Goal: Complete application form: Complete application form

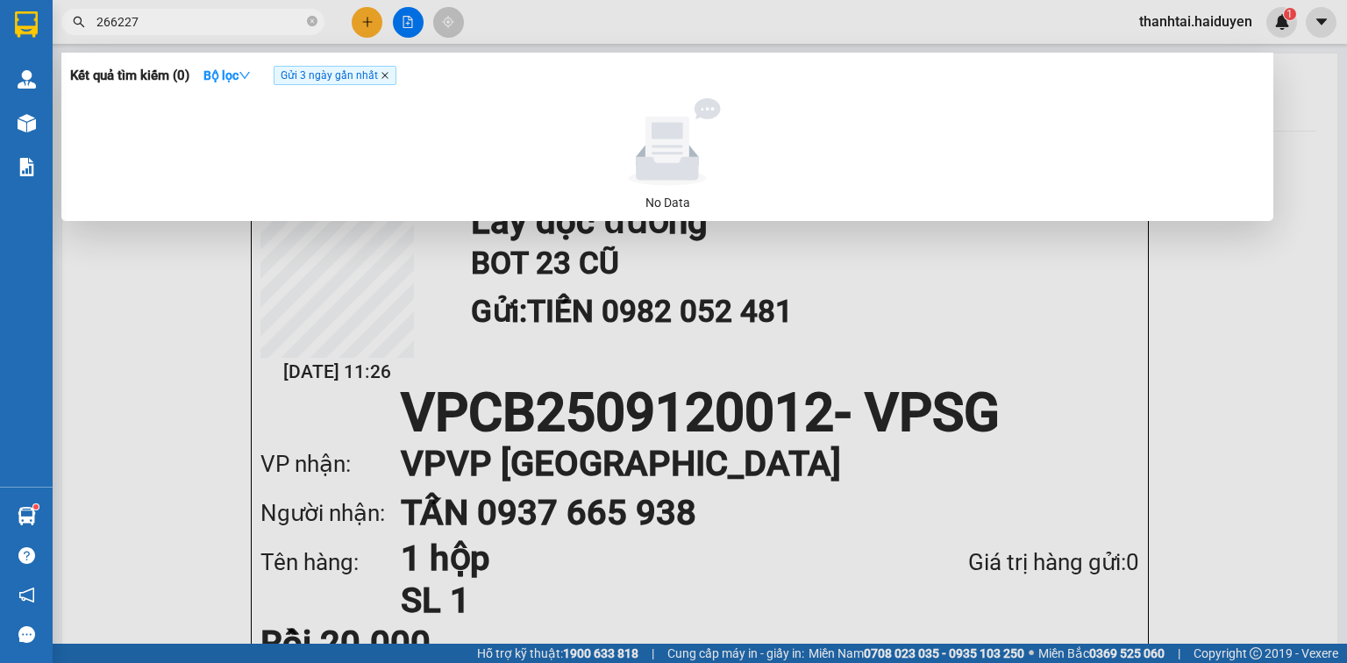
click at [387, 76] on icon "close" at bounding box center [384, 75] width 7 height 7
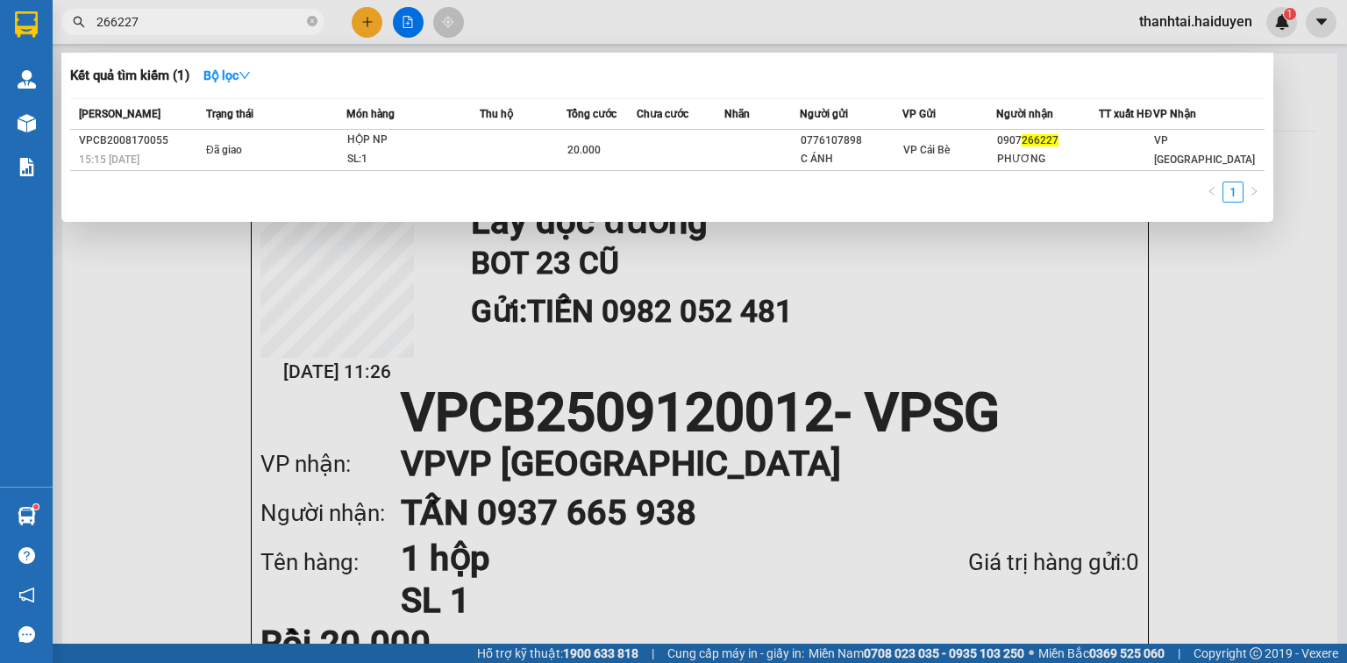
click at [92, 19] on span "266227" at bounding box center [192, 22] width 263 height 26
click at [99, 20] on input "266227" at bounding box center [199, 21] width 207 height 19
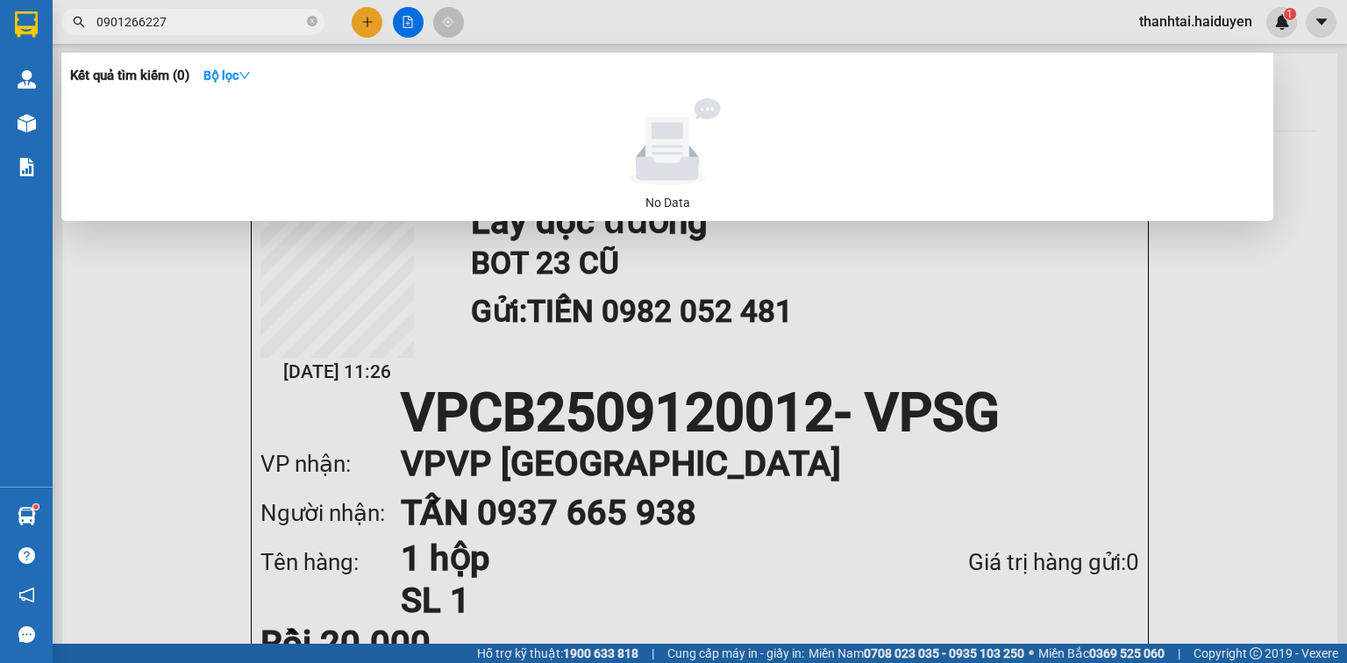
type input "0901266227"
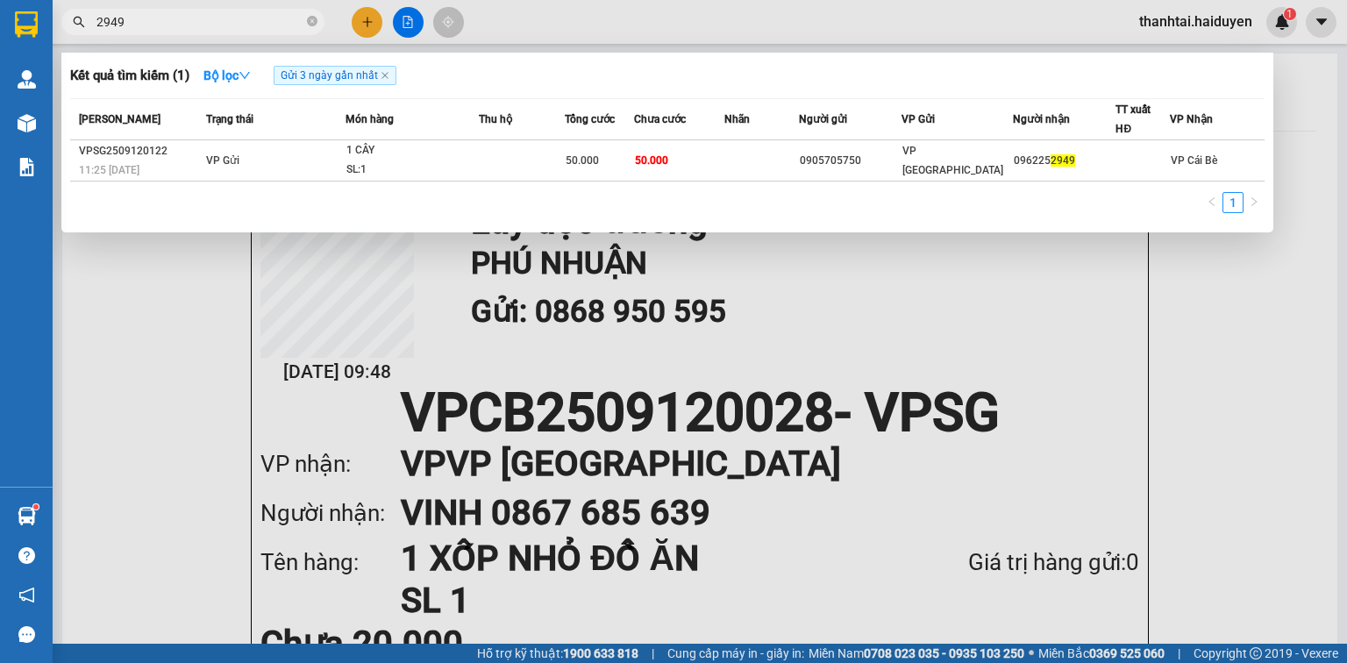
click at [311, 19] on icon "close-circle" at bounding box center [312, 21] width 11 height 11
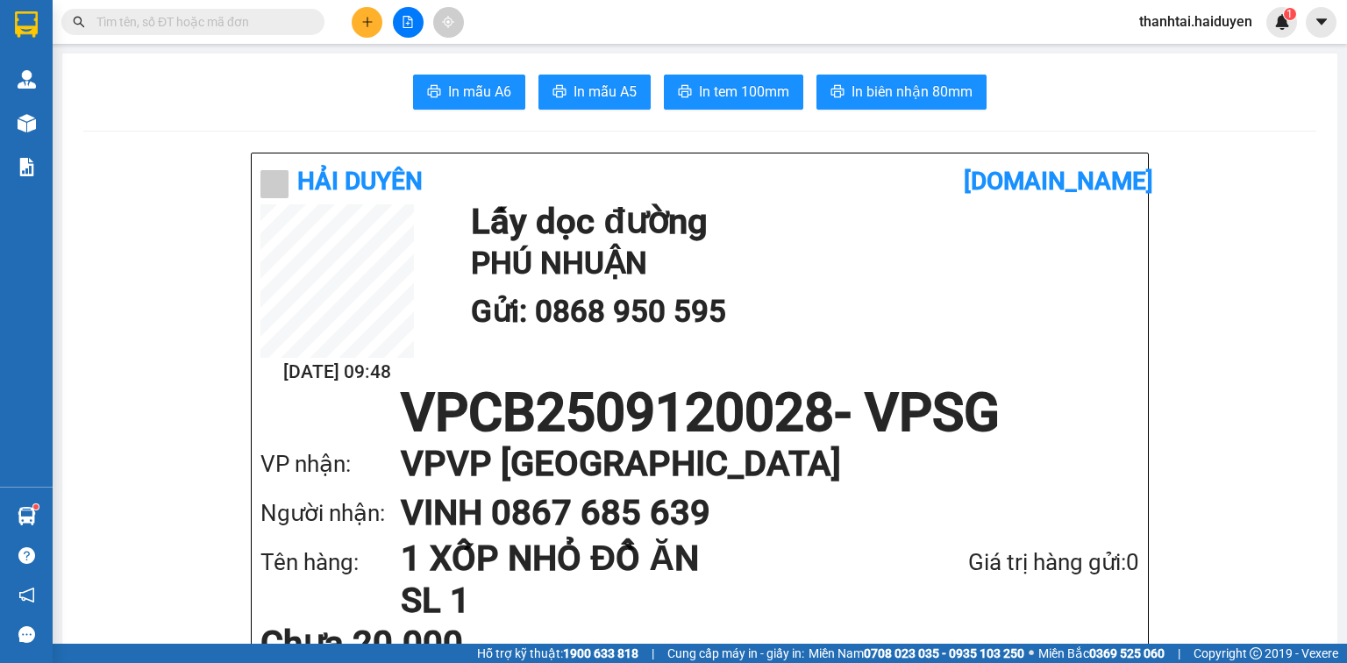
click at [267, 19] on input "text" at bounding box center [199, 21] width 207 height 19
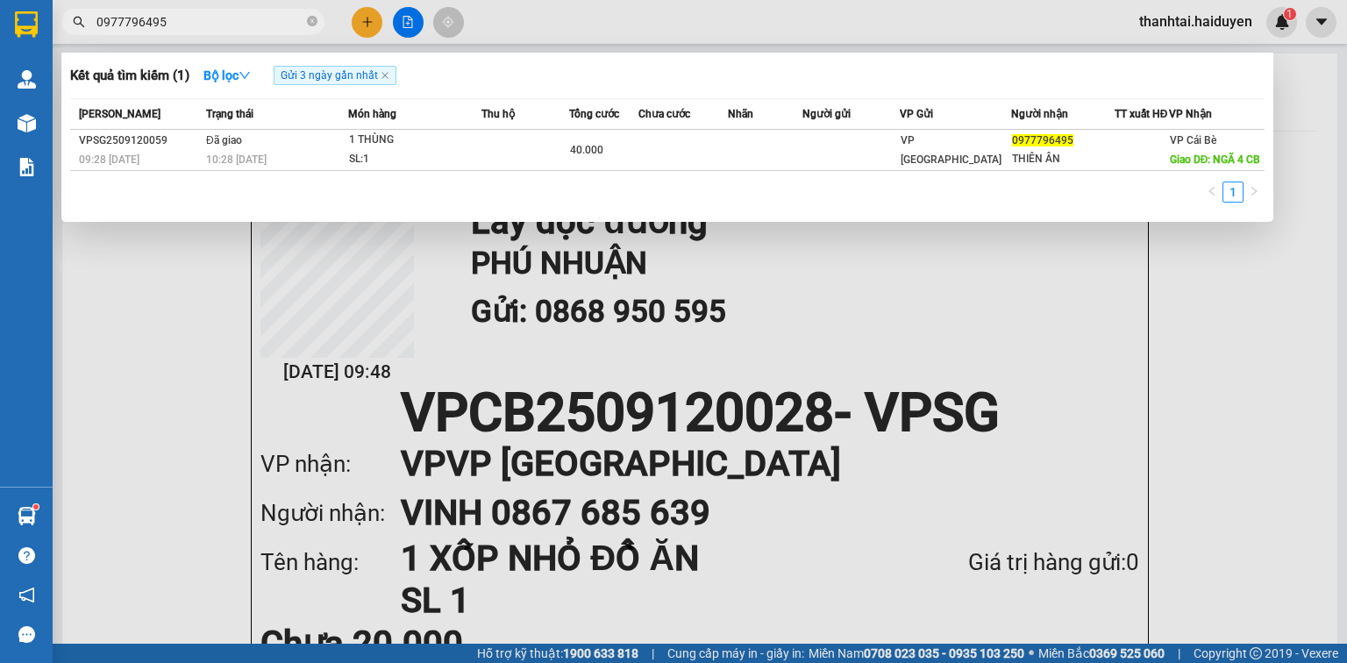
type input "0977796495"
click at [372, 28] on div at bounding box center [673, 331] width 1347 height 663
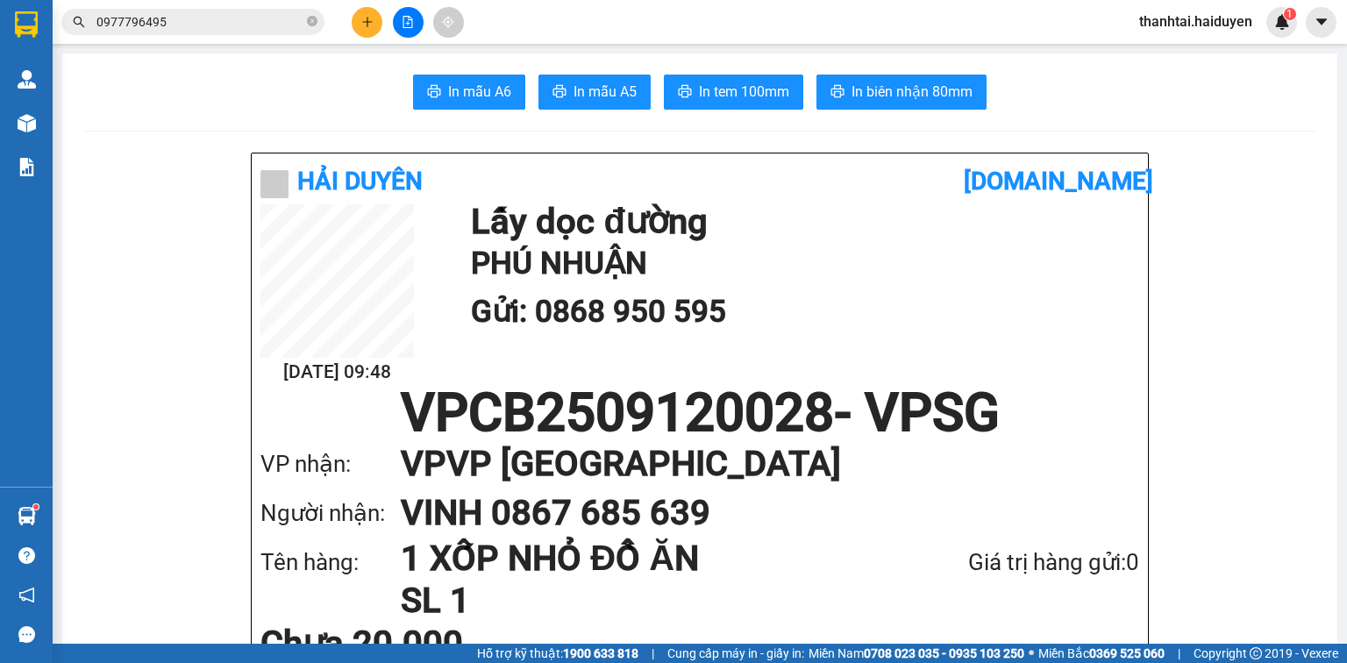
click at [367, 21] on icon "plus" at bounding box center [367, 21] width 10 height 1
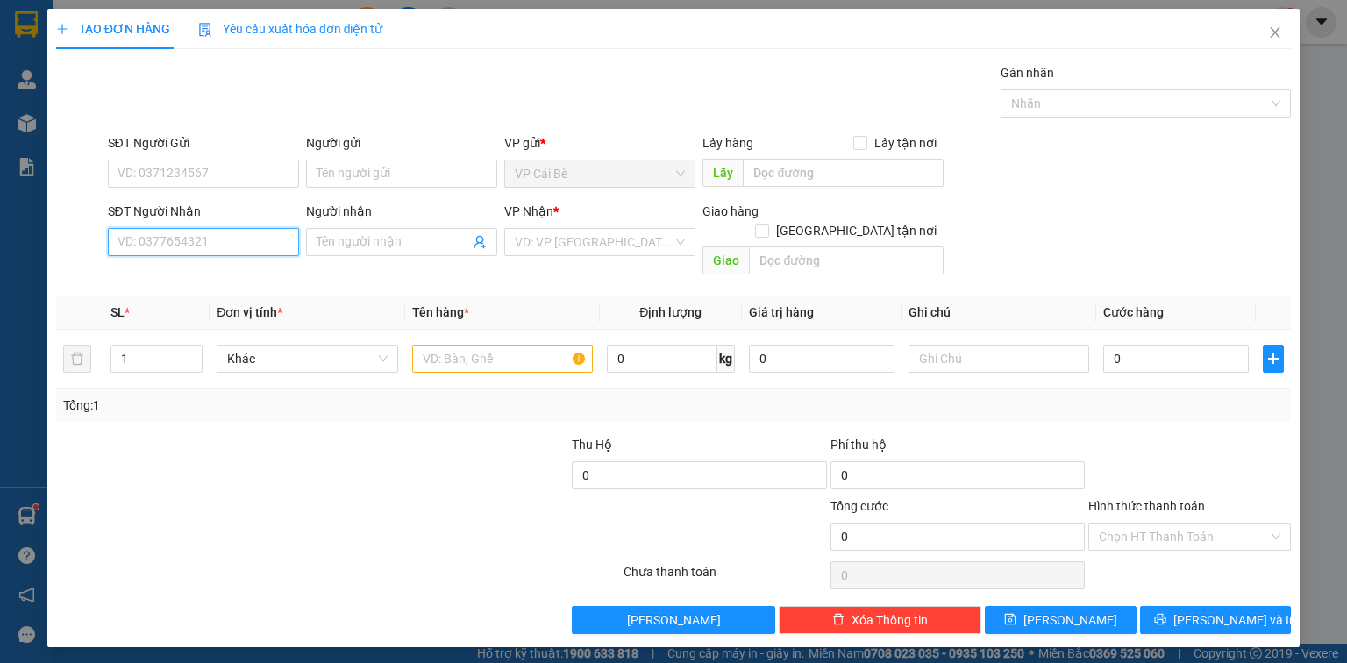
click at [253, 242] on input "SĐT Người Nhận" at bounding box center [203, 242] width 191 height 28
click at [237, 270] on div "0333135363 - BÌNH" at bounding box center [203, 276] width 170 height 19
type input "0333135363"
type input "BÌNH"
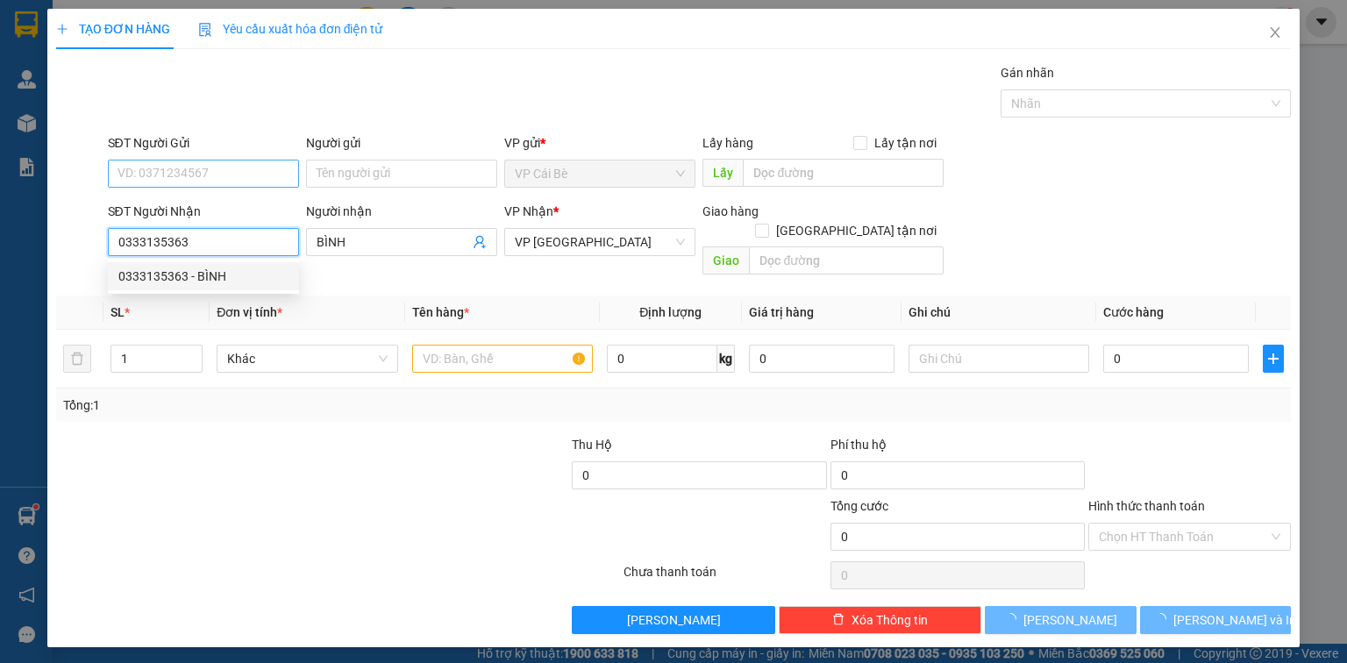
type input "20.000"
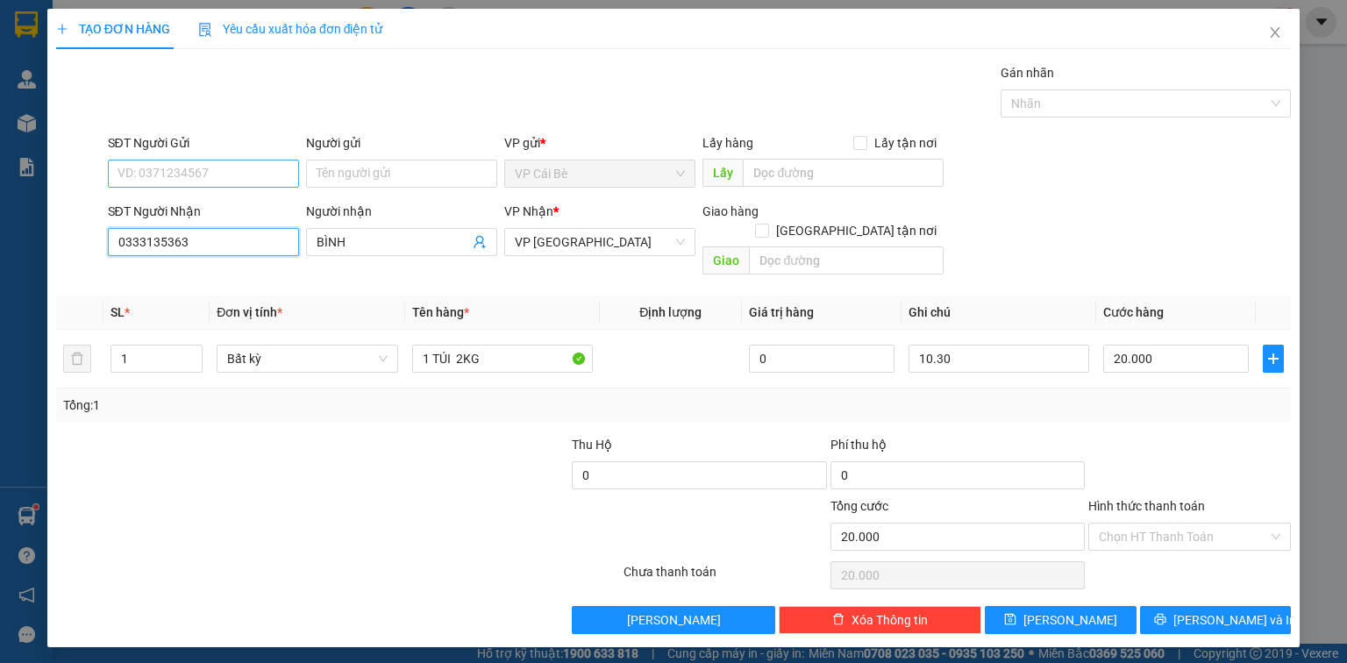
type input "0333135363"
click at [239, 172] on input "SĐT Người Gửi" at bounding box center [203, 174] width 191 height 28
click at [225, 239] on div "0396072068 - BẰNG" at bounding box center [203, 235] width 170 height 19
type input "0396072068"
type input "BẰNG"
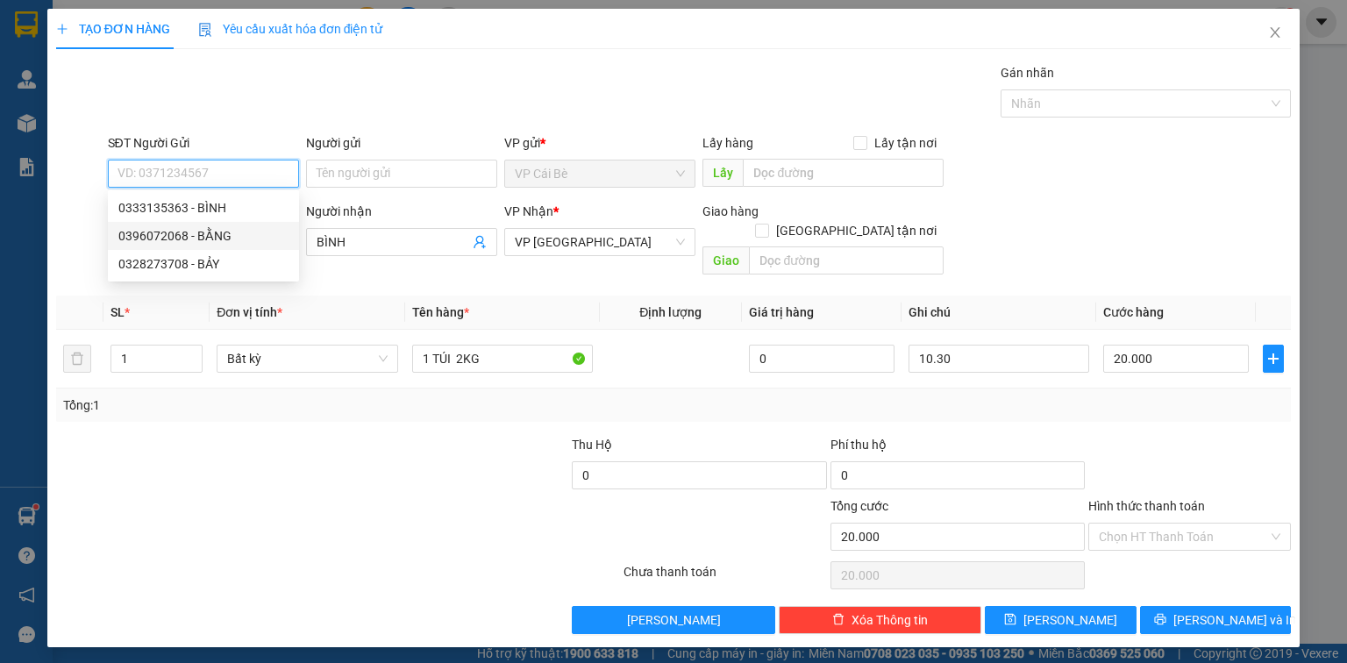
type input "Y TẾ BÌNH PHÚ"
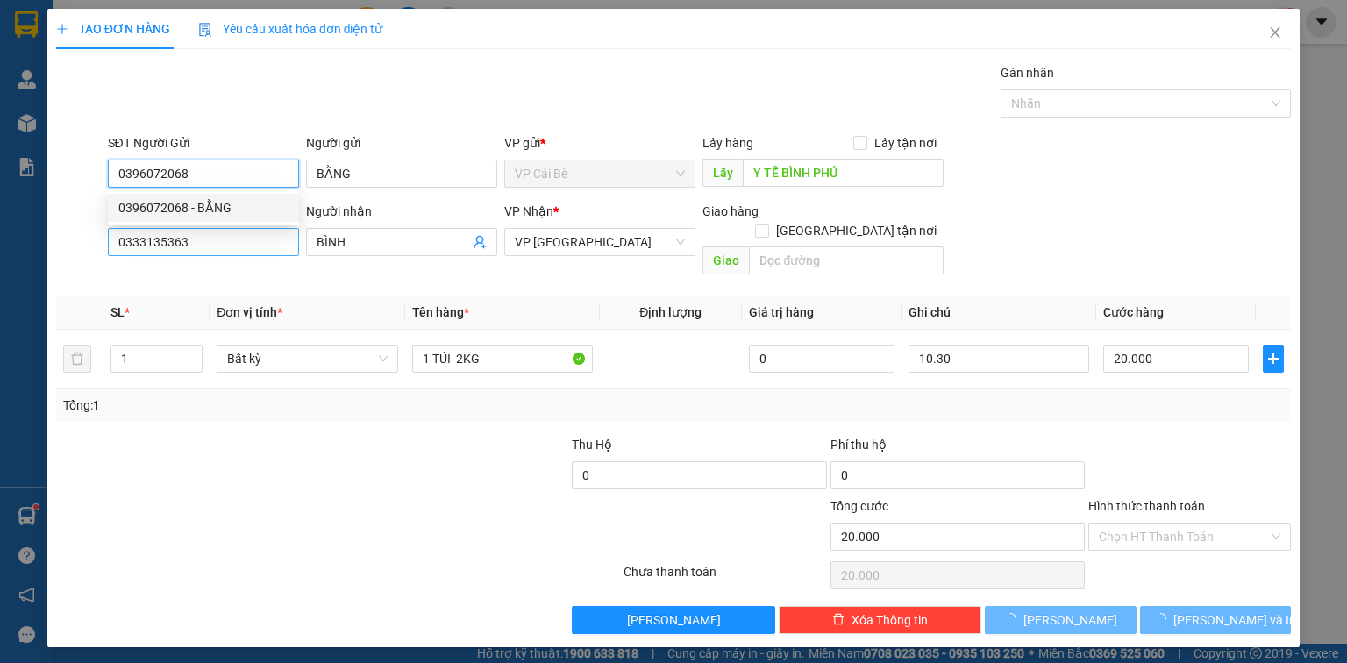
type input "40.000"
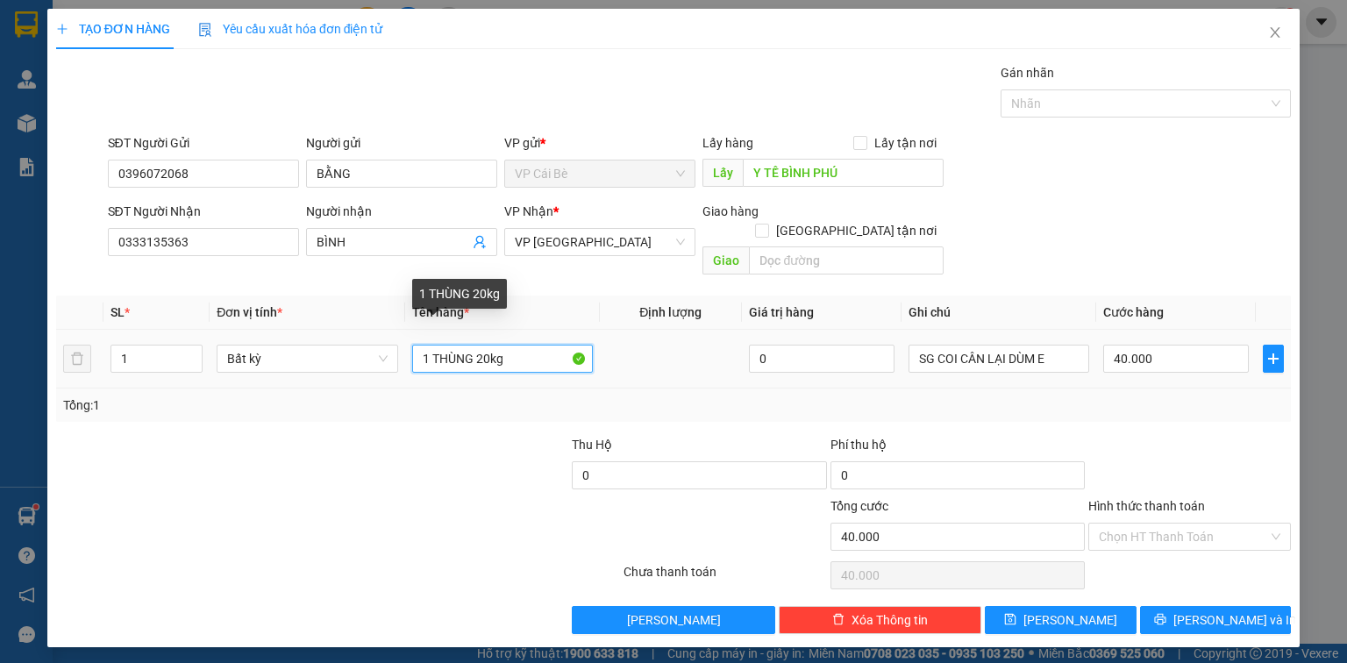
drag, startPoint x: 488, startPoint y: 339, endPoint x: 478, endPoint y: 341, distance: 9.8
click at [478, 345] on input "1 THÙNG 20kg" at bounding box center [502, 359] width 181 height 28
click at [456, 442] on div at bounding box center [441, 465] width 258 height 61
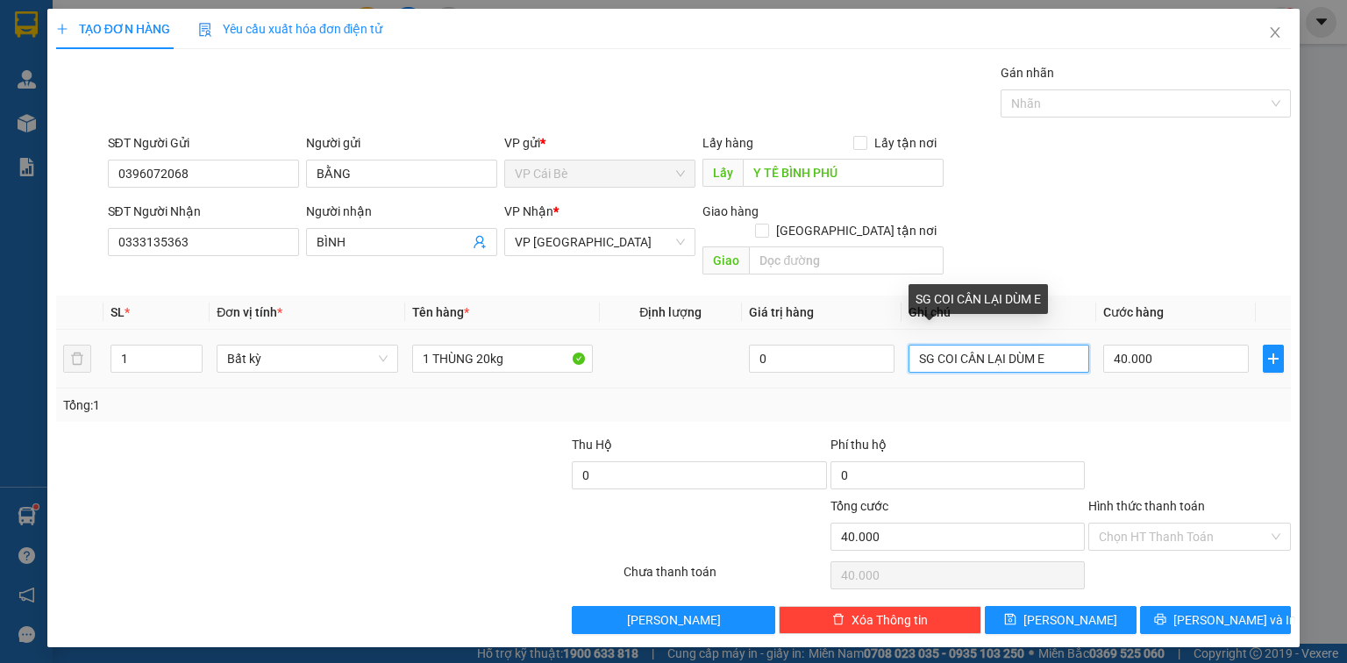
click at [915, 345] on input "SG COI CÂN LẠI DÙM E" at bounding box center [999, 359] width 181 height 28
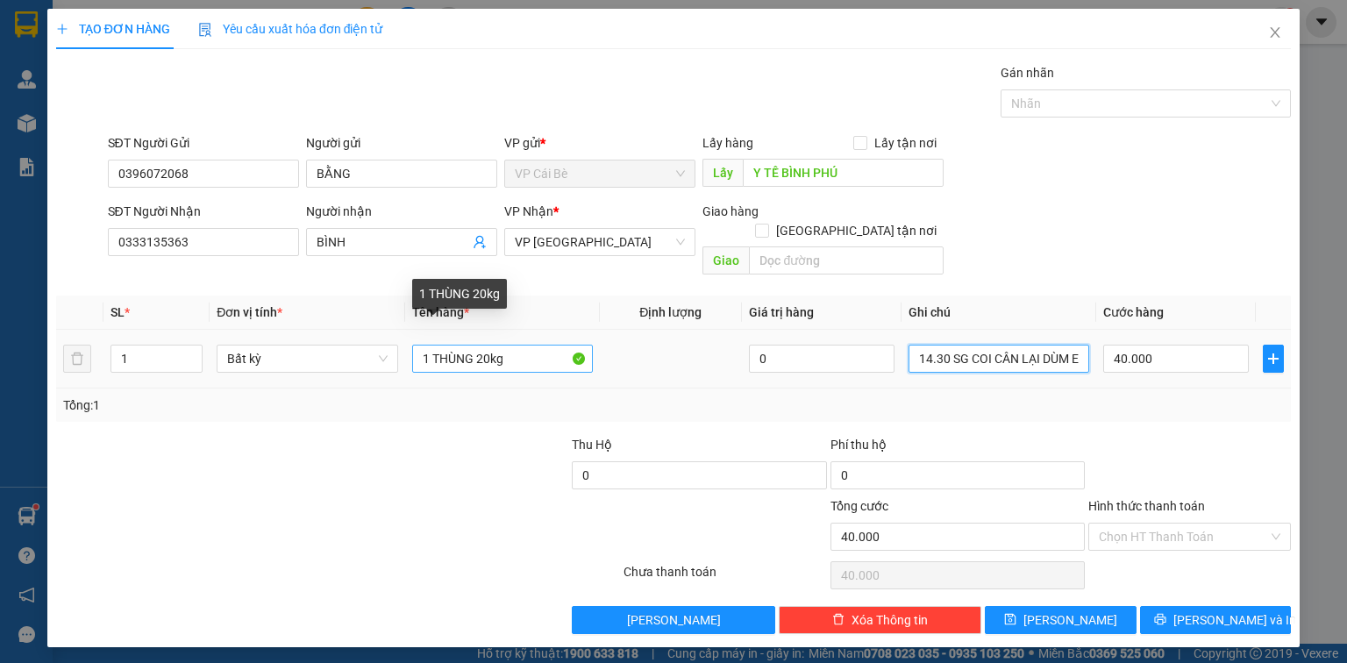
type input "14.30 SG COI CÂN LẠI DÙM E"
drag, startPoint x: 488, startPoint y: 339, endPoint x: 474, endPoint y: 346, distance: 15.7
click at [474, 346] on input "1 THÙNG 20kg" at bounding box center [502, 359] width 181 height 28
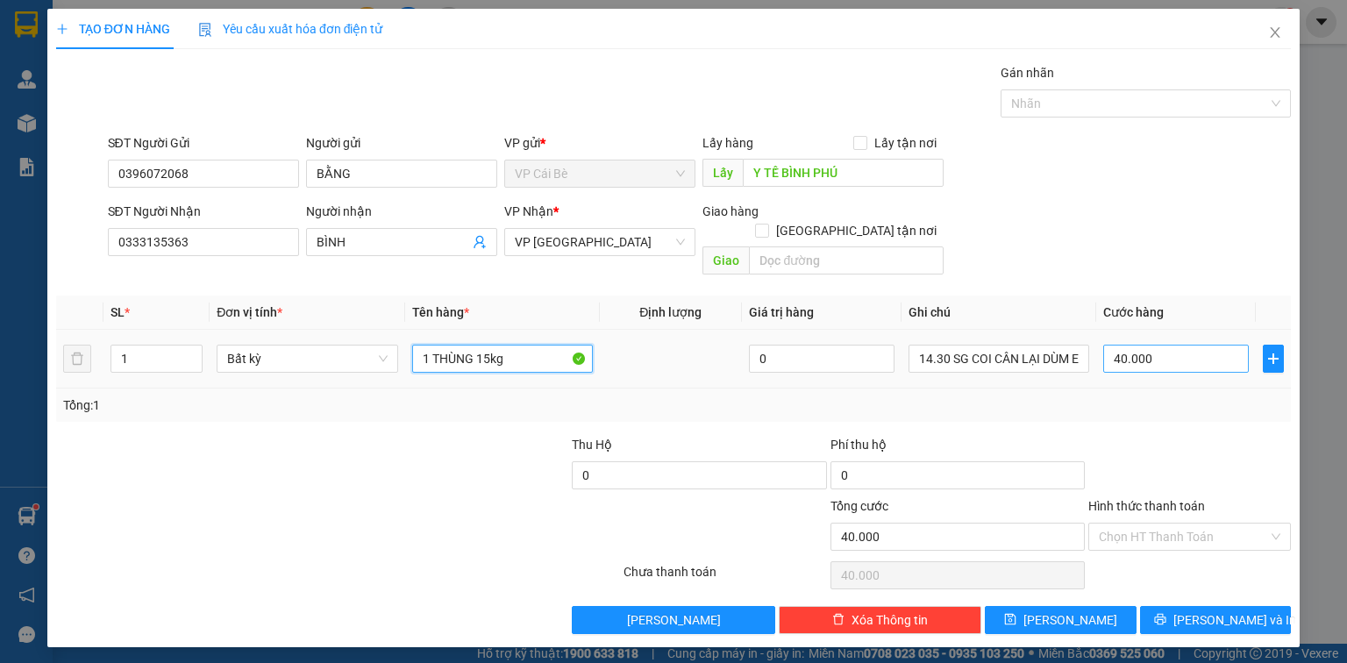
type input "1 THÙNG 15kg"
click at [1223, 345] on input "40.000" at bounding box center [1176, 359] width 146 height 28
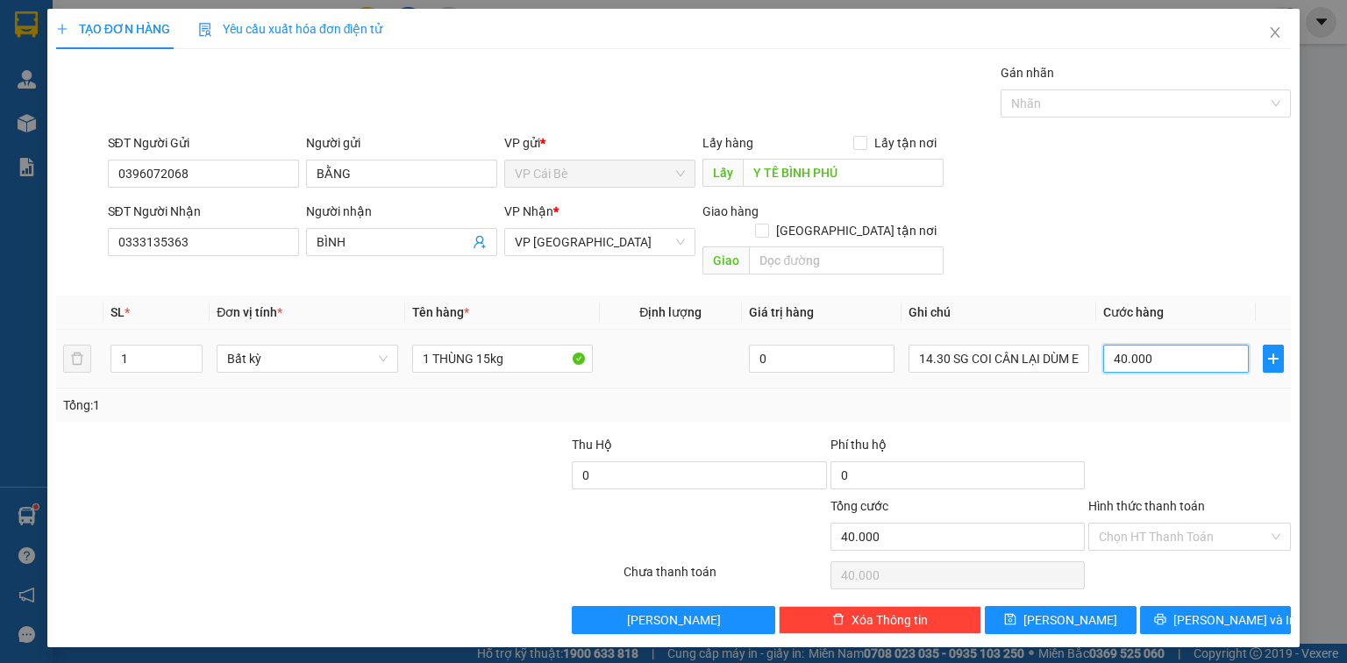
click at [1223, 345] on input "40.000" at bounding box center [1176, 359] width 146 height 28
type input "3"
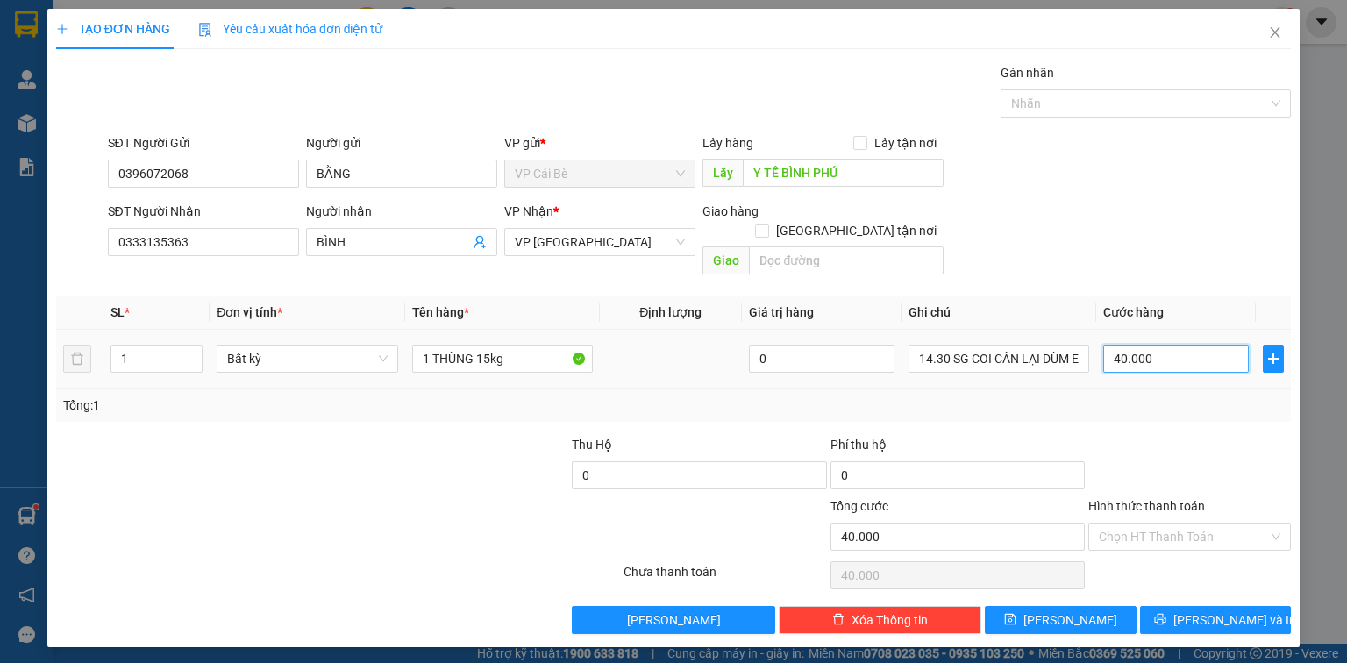
type input "3"
type input "30"
click at [1186, 345] on input "30" at bounding box center [1176, 359] width 146 height 28
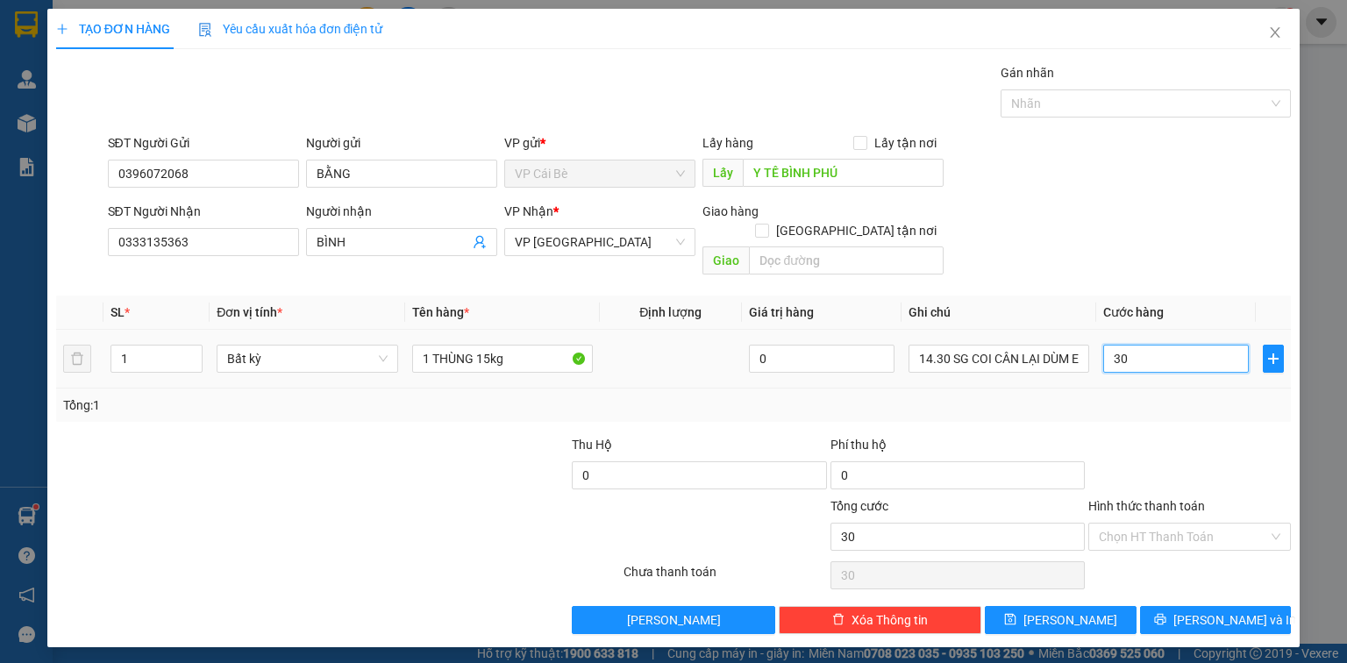
click at [1186, 345] on input "30" at bounding box center [1176, 359] width 146 height 28
type input "0"
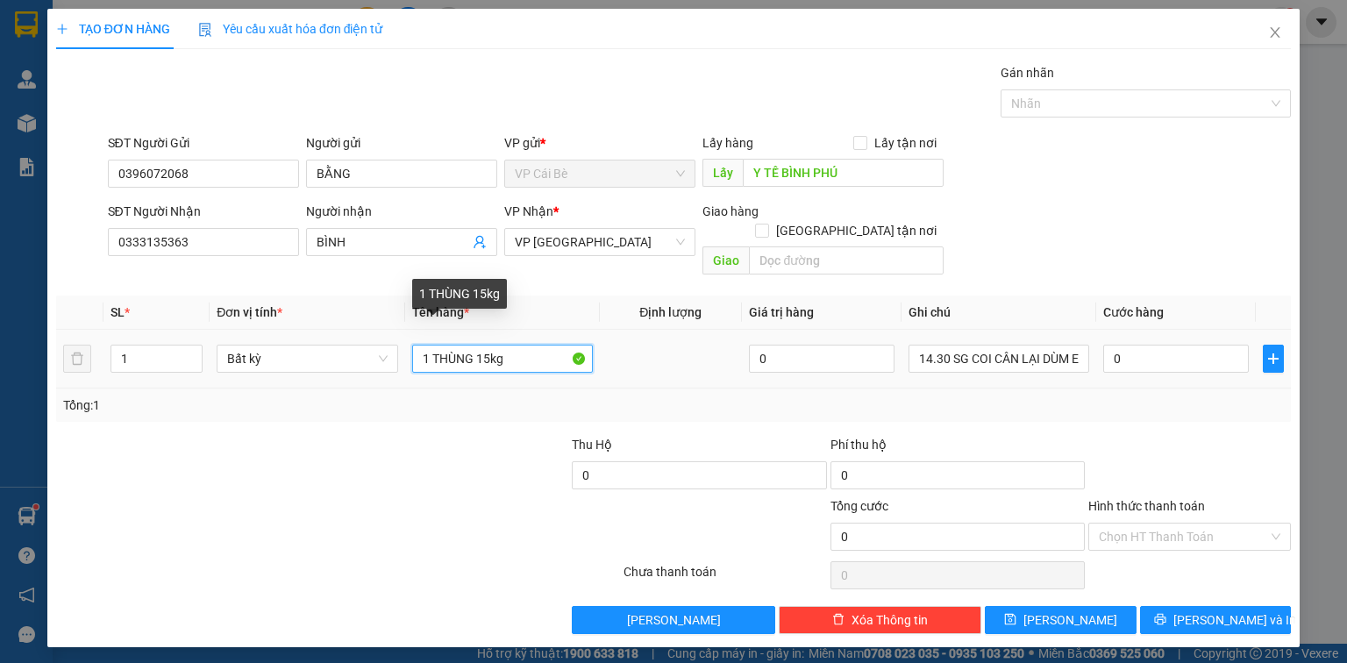
drag, startPoint x: 491, startPoint y: 340, endPoint x: 483, endPoint y: 347, distance: 10.6
click at [483, 347] on input "1 THÙNG 15kg" at bounding box center [502, 359] width 181 height 28
type input "1 THÙNG 10kg"
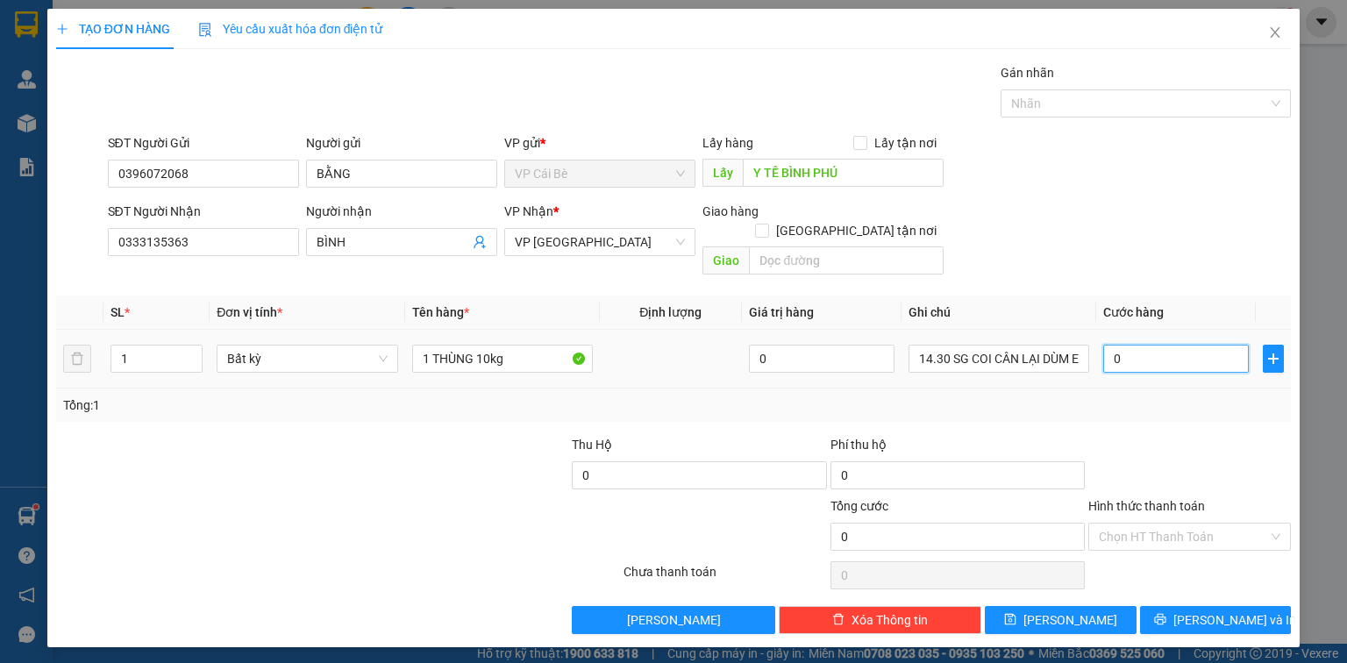
click at [1123, 345] on input "0" at bounding box center [1176, 359] width 146 height 28
type input "2"
type input "20"
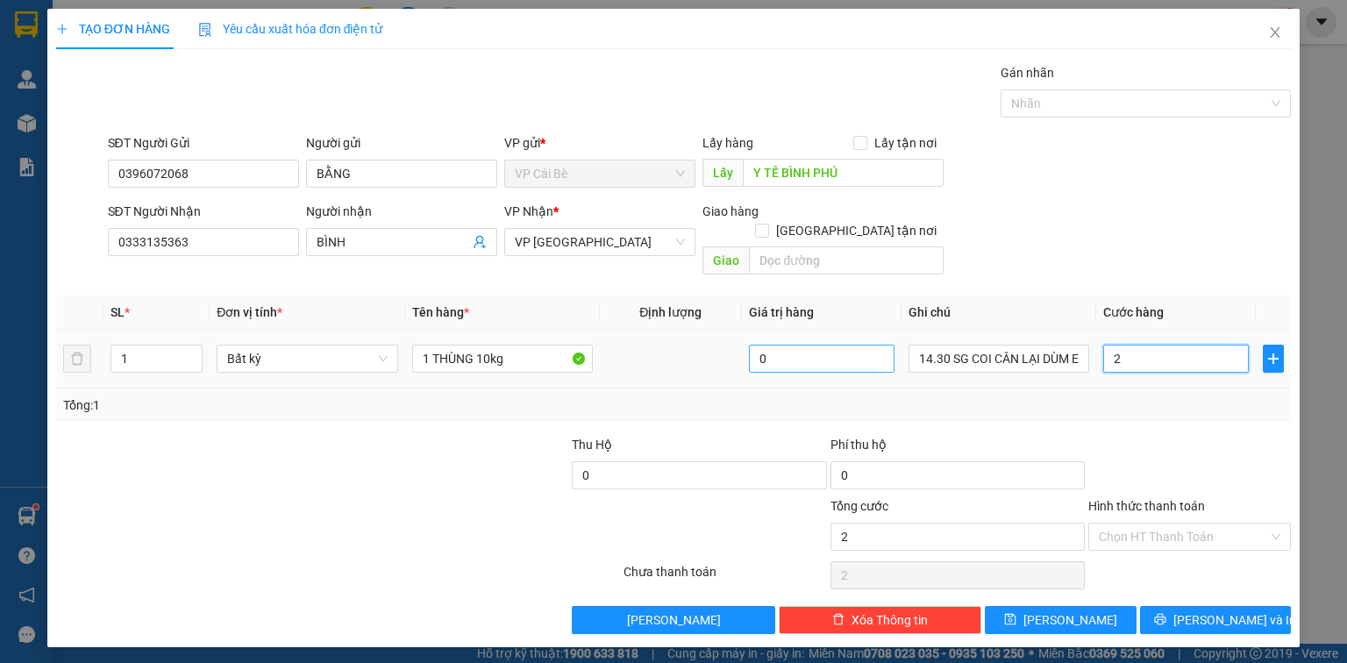
type input "20"
type input "20.000"
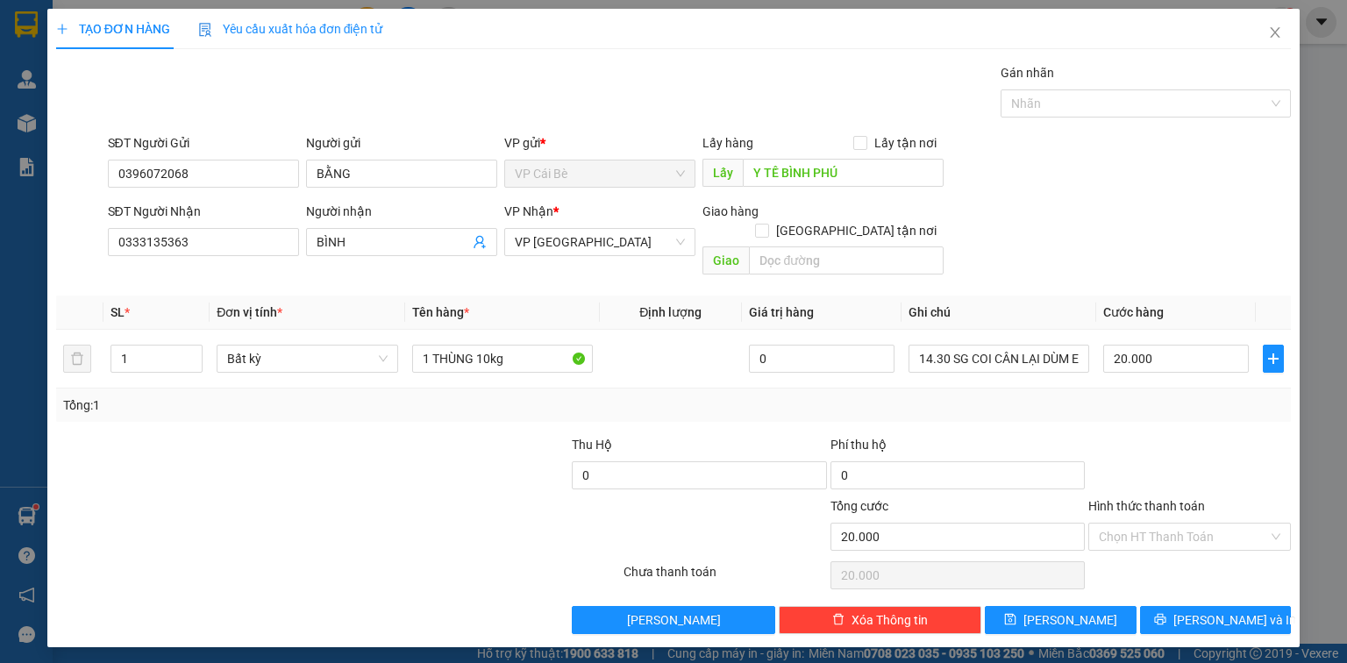
click at [1231, 458] on div at bounding box center [1190, 465] width 206 height 61
click at [1245, 610] on span "[PERSON_NAME] và In" at bounding box center [1234, 619] width 123 height 19
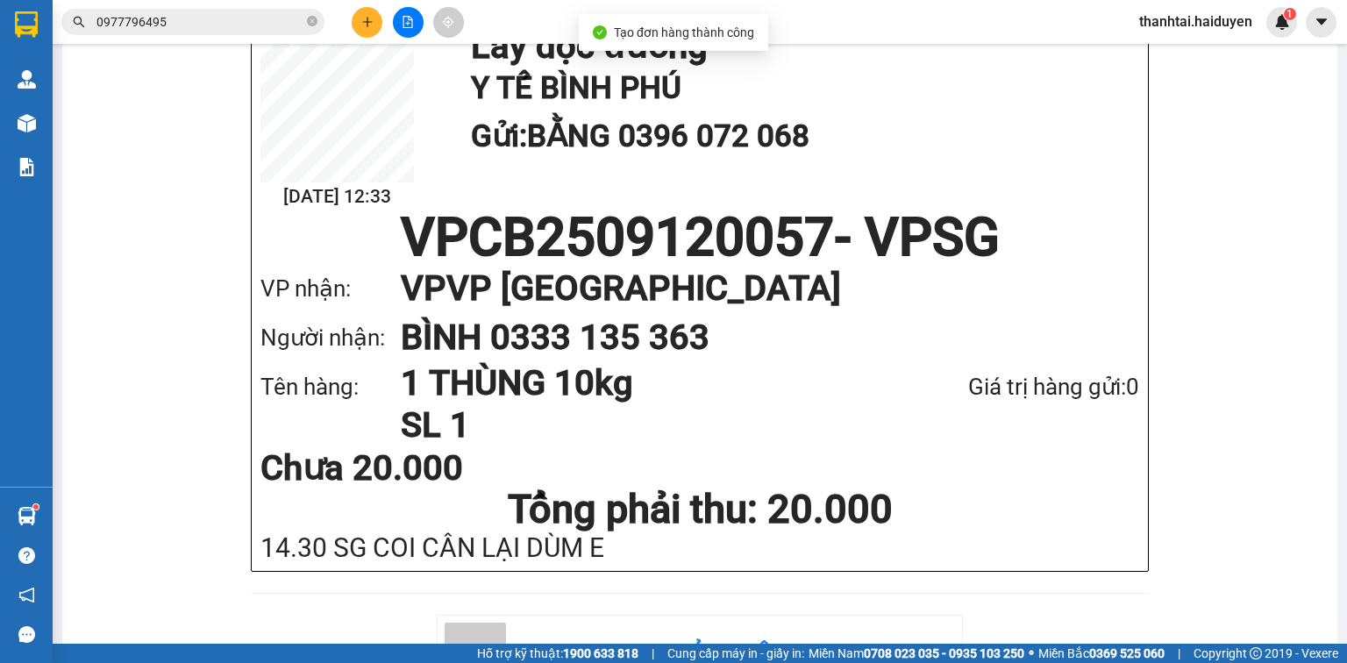
scroll to position [210, 0]
